Goal: Transaction & Acquisition: Purchase product/service

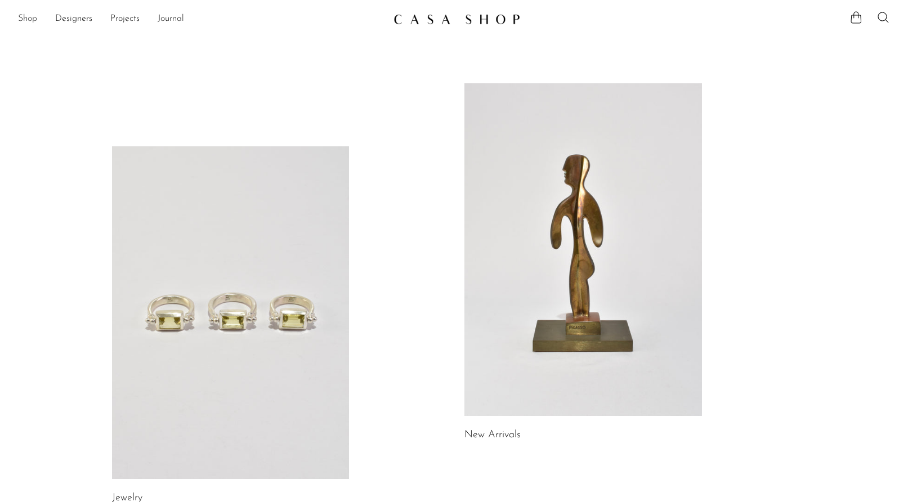
click at [25, 16] on link "Shop" at bounding box center [27, 19] width 19 height 15
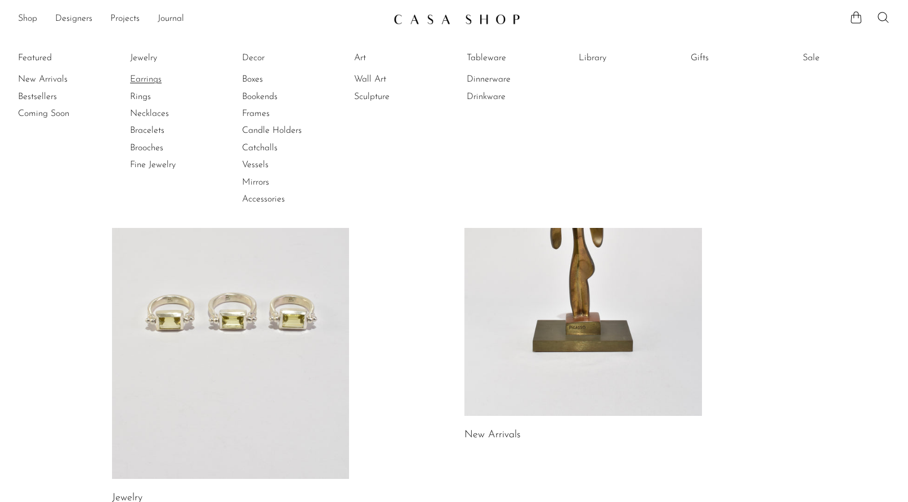
click at [157, 76] on link "Earrings" at bounding box center [172, 79] width 84 height 12
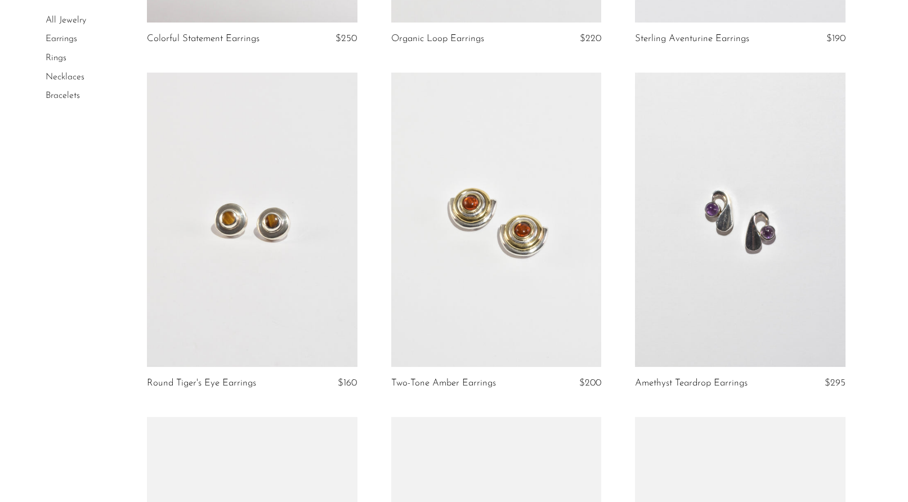
scroll to position [872, 0]
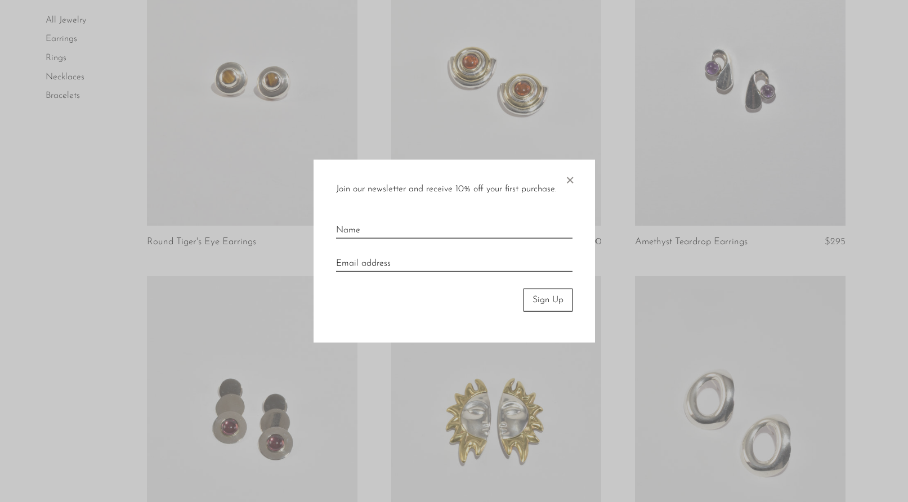
click at [568, 178] on span "×" at bounding box center [569, 178] width 11 height 36
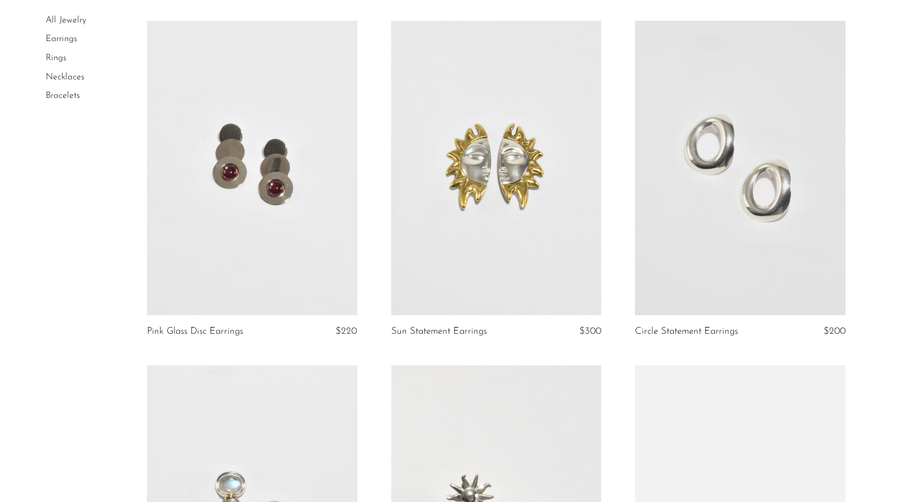
scroll to position [945, 0]
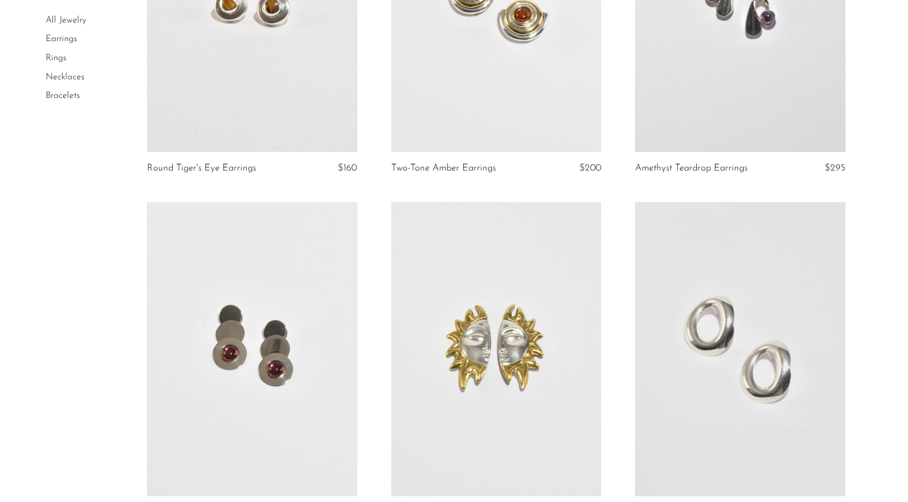
click at [238, 65] on link at bounding box center [252, 5] width 211 height 294
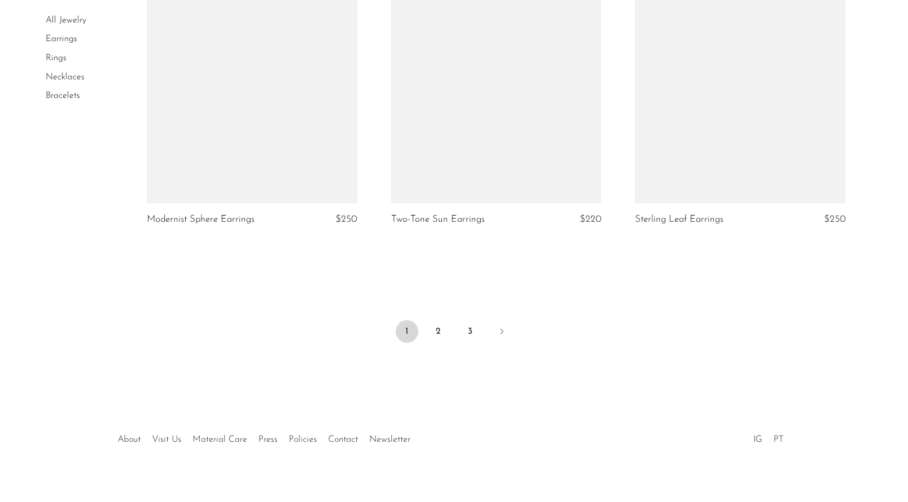
scroll to position [3994, 0]
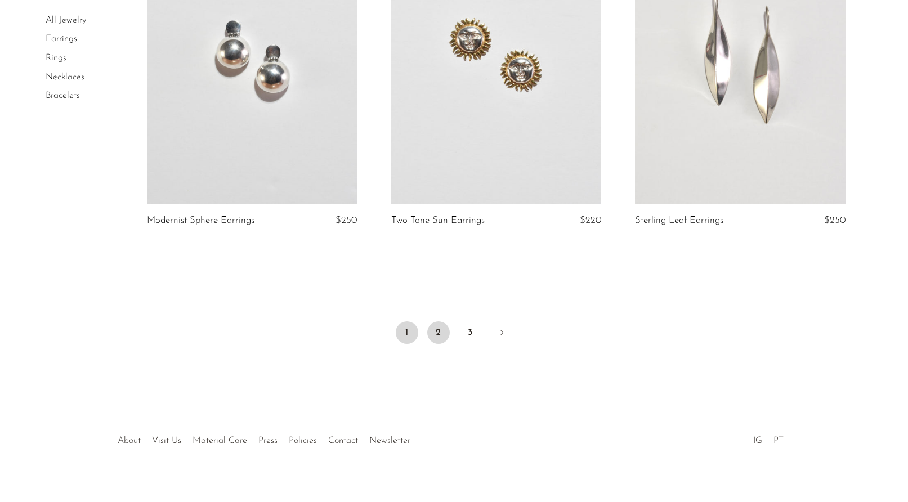
click at [440, 322] on link "2" at bounding box center [438, 333] width 23 height 23
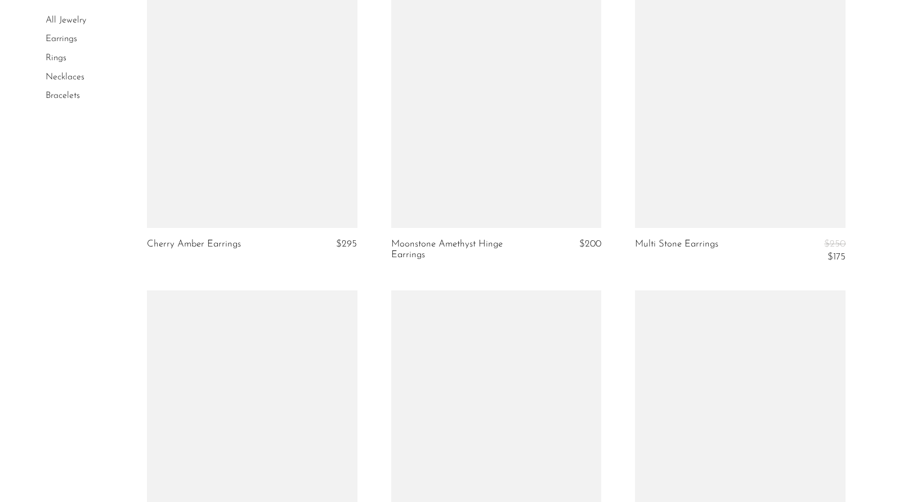
scroll to position [1890, 0]
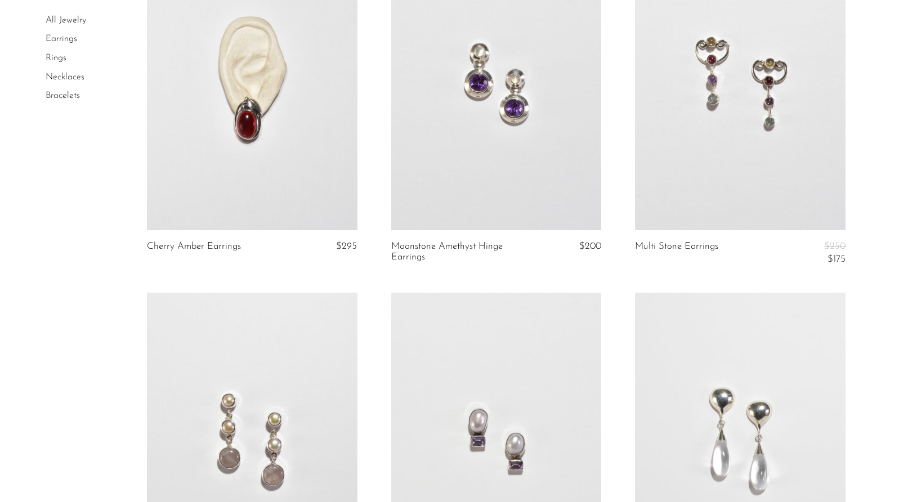
click at [495, 128] on link at bounding box center [496, 83] width 211 height 294
